Goal: Transaction & Acquisition: Purchase product/service

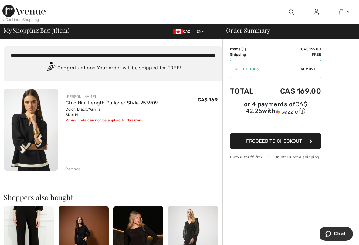
click at [281, 142] on span "Proceed to Checkout" at bounding box center [274, 141] width 56 height 6
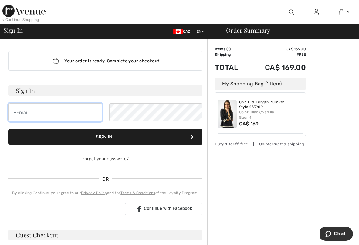
click at [61, 110] on input "email" at bounding box center [54, 112] width 93 height 18
type input "[EMAIL_ADDRESS][DOMAIN_NAME]"
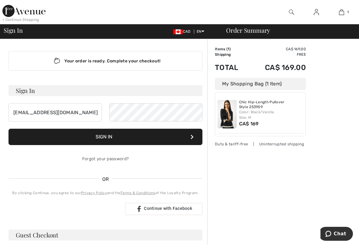
click at [104, 136] on button "Sign In" at bounding box center [105, 137] width 194 height 16
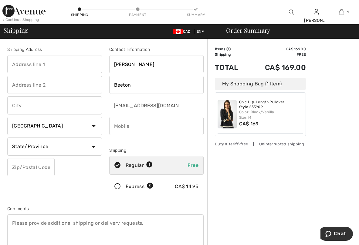
click at [33, 64] on input "text" at bounding box center [54, 64] width 95 height 18
type input "55 Fortingall Road"
type input "Crossmount"
select select "SK"
click at [20, 166] on input "S7TOX7" at bounding box center [30, 167] width 47 height 18
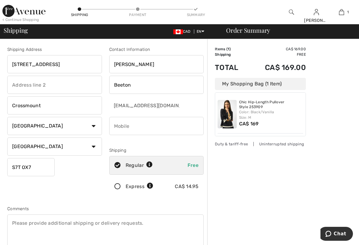
type input "S7TOX7"
click at [131, 125] on input "phone" at bounding box center [156, 126] width 95 height 18
click at [116, 126] on input "phone" at bounding box center [156, 126] width 95 height 18
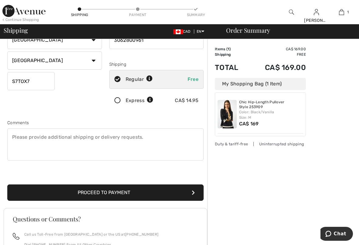
scroll to position [91, 0]
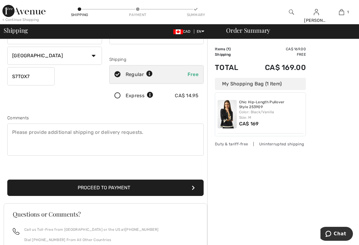
type input "3062800961"
click at [99, 188] on button "Proceed to Payment" at bounding box center [105, 188] width 196 height 16
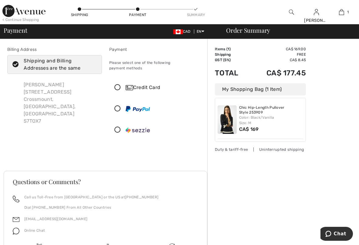
click at [118, 106] on icon at bounding box center [117, 109] width 16 height 6
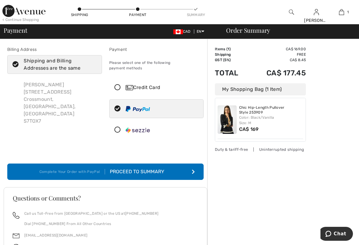
click at [139, 168] on div "Proceed to Summary" at bounding box center [138, 171] width 66 height 7
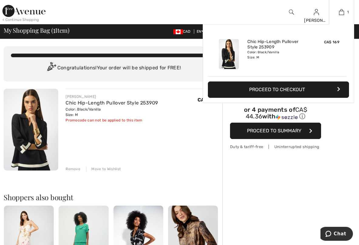
click at [268, 51] on div "Color: Black/Vanilla Size: M" at bounding box center [277, 55] width 60 height 10
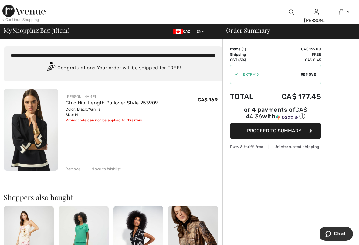
click at [72, 170] on div "Remove" at bounding box center [72, 168] width 15 height 5
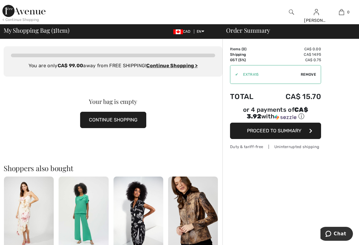
click at [286, 130] on span "Proceed to Summary" at bounding box center [274, 131] width 54 height 6
